Goal: Register for event/course

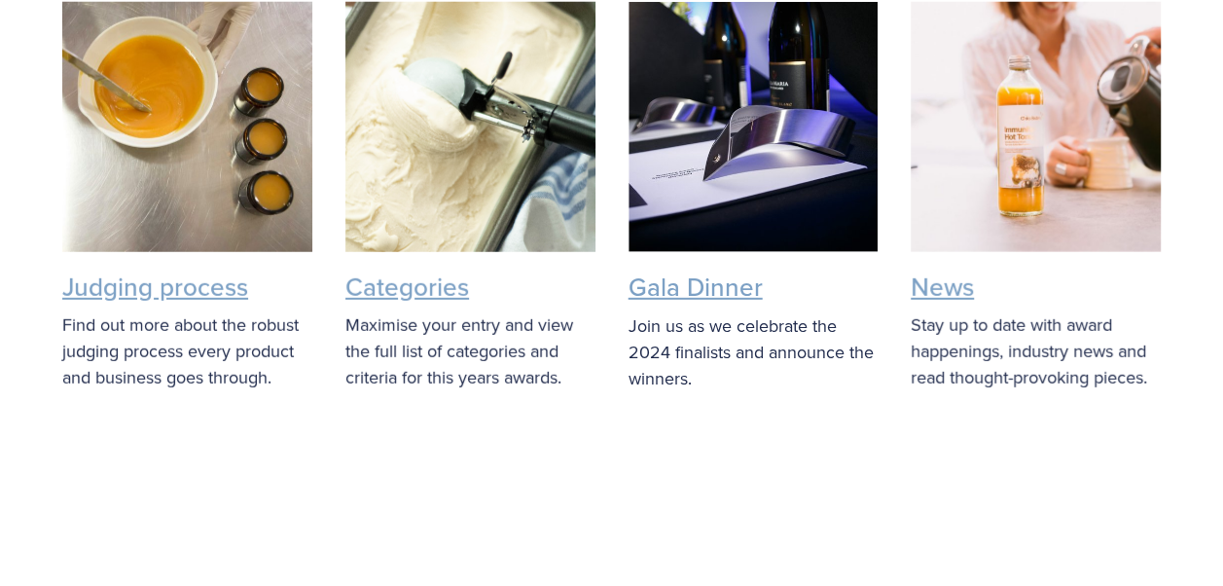
scroll to position [2584, 0]
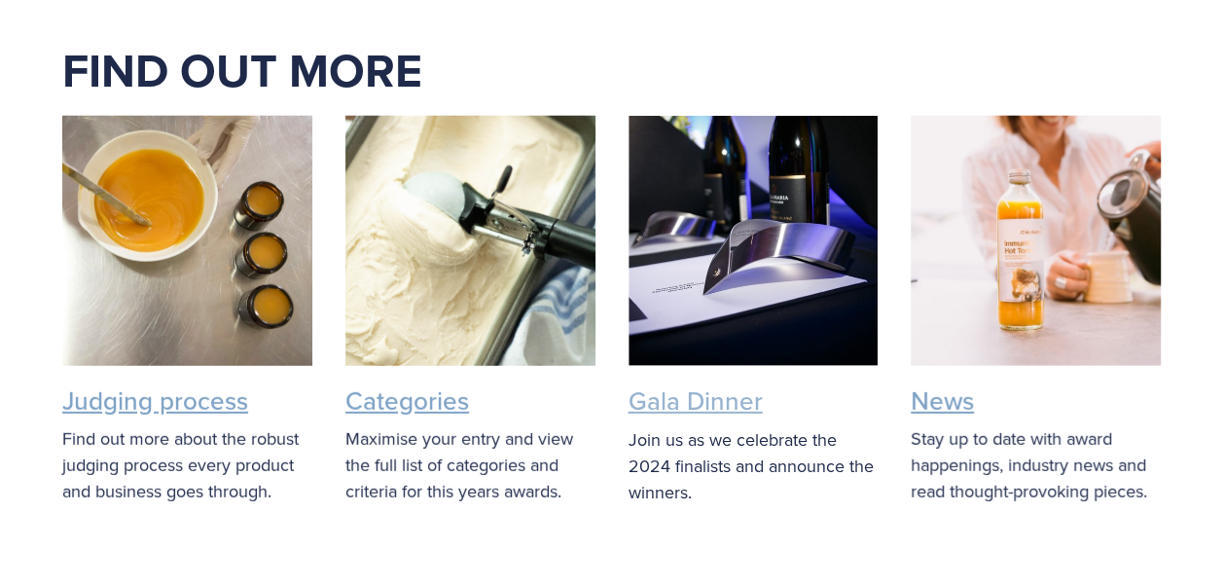
click at [667, 382] on link "Gala Dinner" at bounding box center [696, 400] width 134 height 36
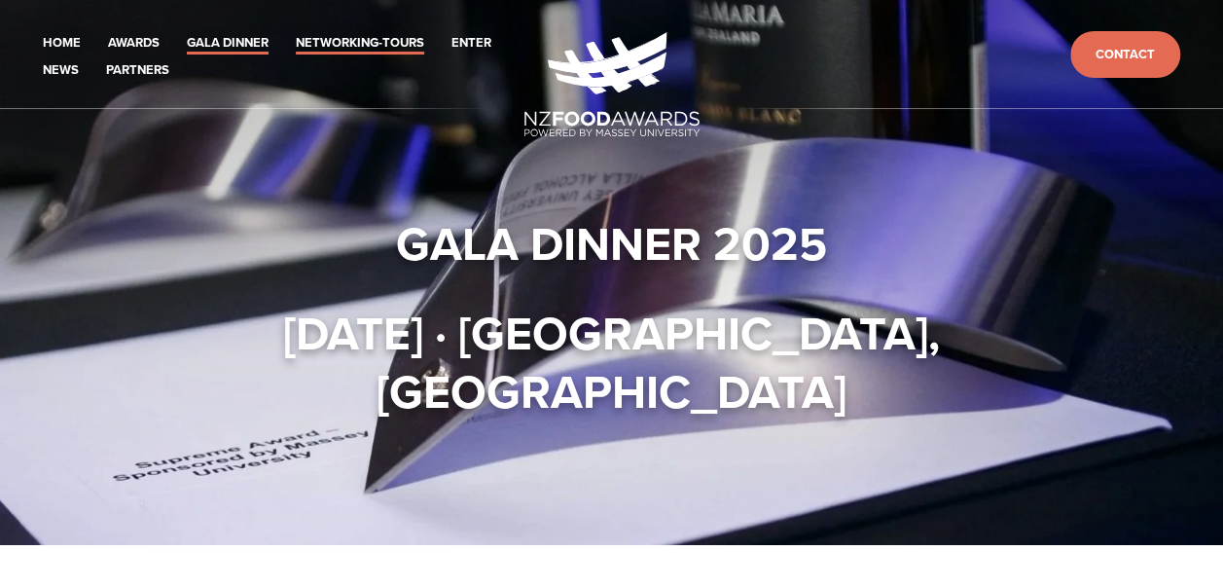
click at [380, 36] on link "Networking-Tours" at bounding box center [360, 43] width 128 height 22
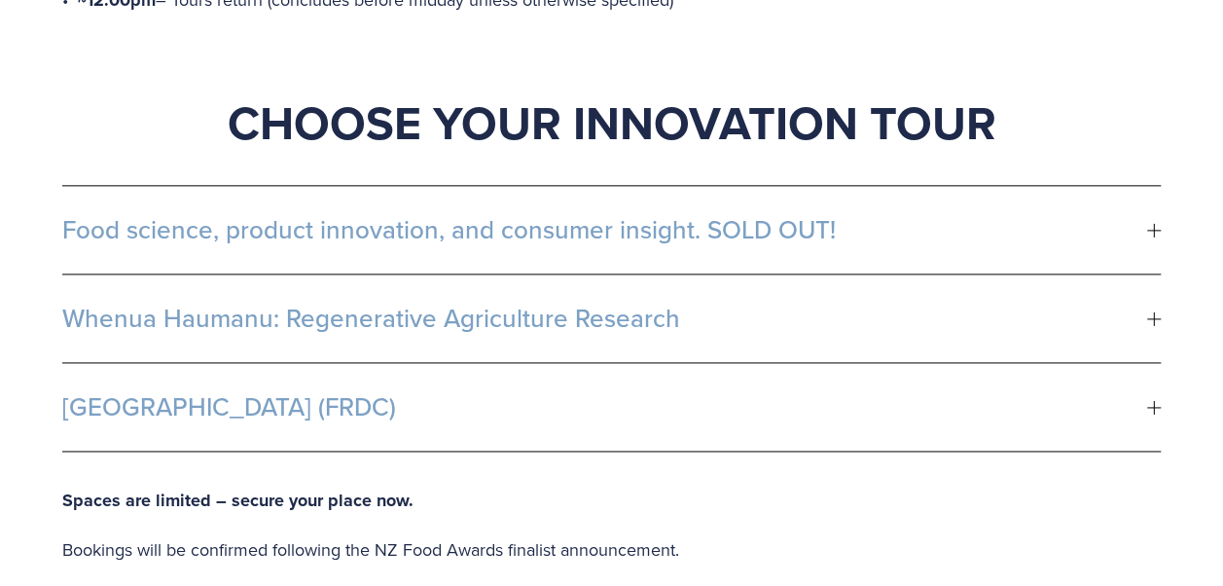
scroll to position [1176, 0]
click at [496, 214] on span "Food science, product innovation, and consumer insight. SOLD OUT!" at bounding box center [604, 228] width 1085 height 29
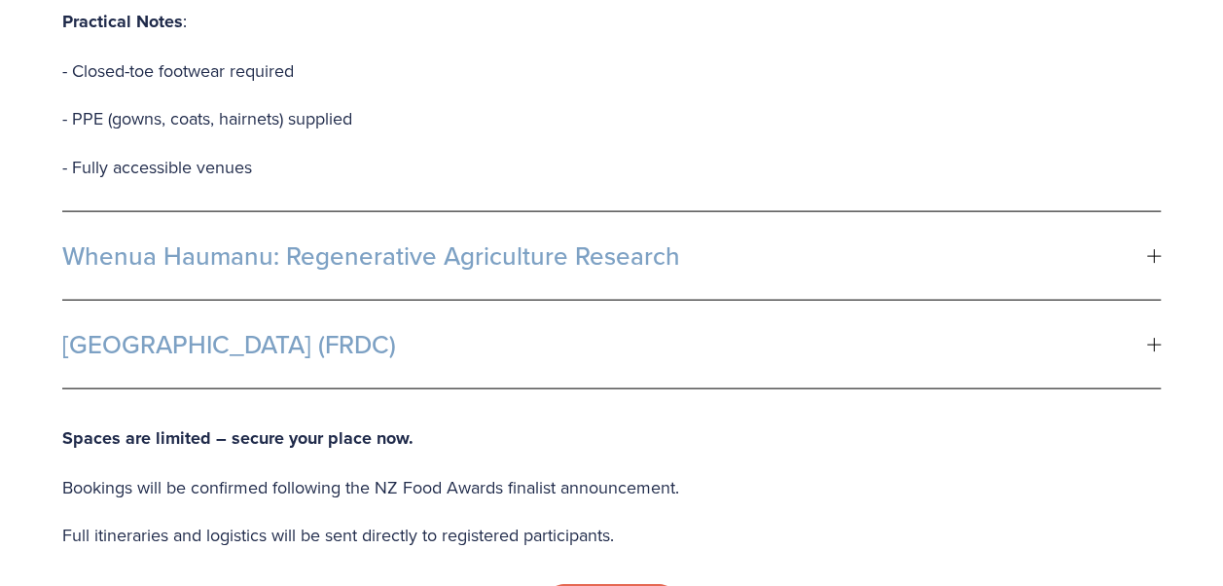
scroll to position [1983, 0]
click at [562, 211] on button "Whenua Haumanu: Regenerative Agriculture Research" at bounding box center [611, 255] width 1099 height 88
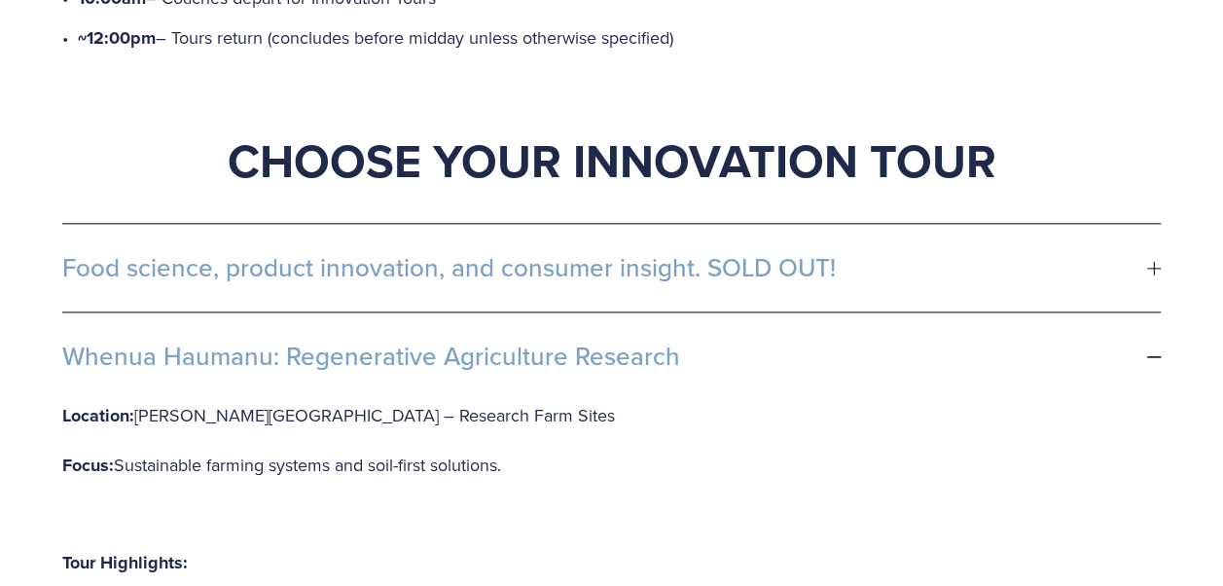
scroll to position [1138, 0]
click at [568, 341] on span "Whenua Haumanu: Regenerative Agriculture Research" at bounding box center [604, 355] width 1085 height 29
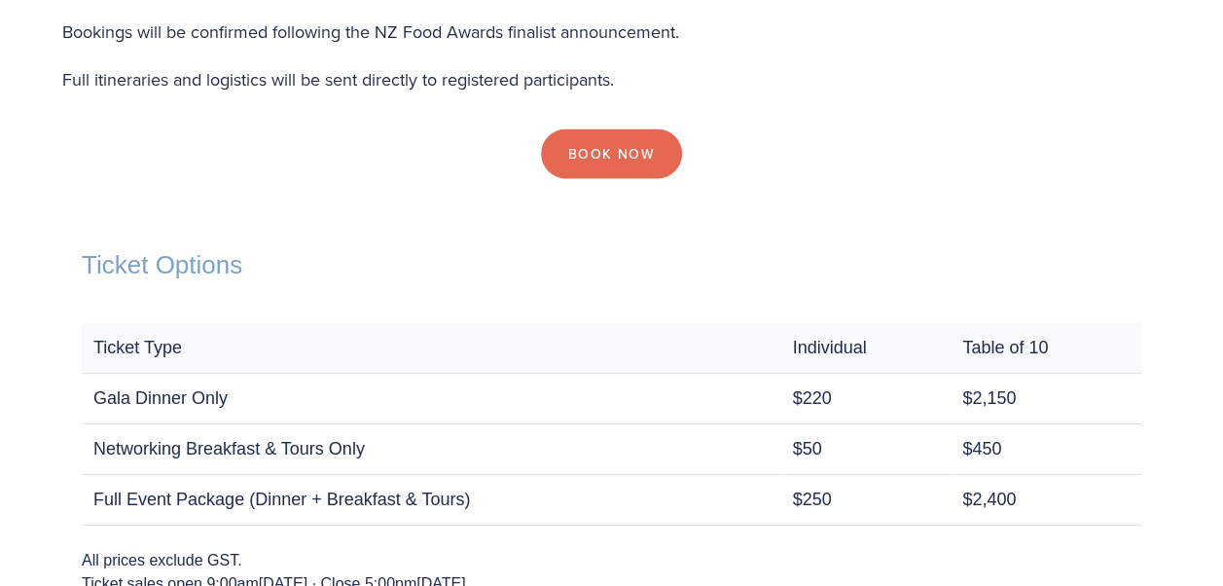
scroll to position [1461, 0]
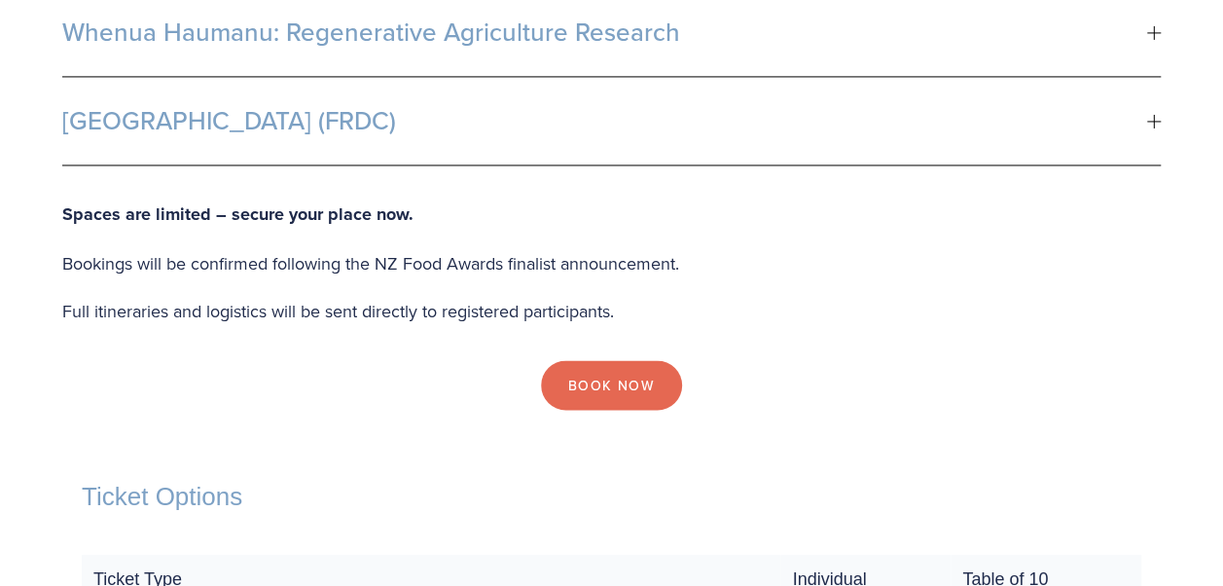
click at [507, 106] on span "Fonterra R&D Centre (FRDC)" at bounding box center [604, 120] width 1085 height 29
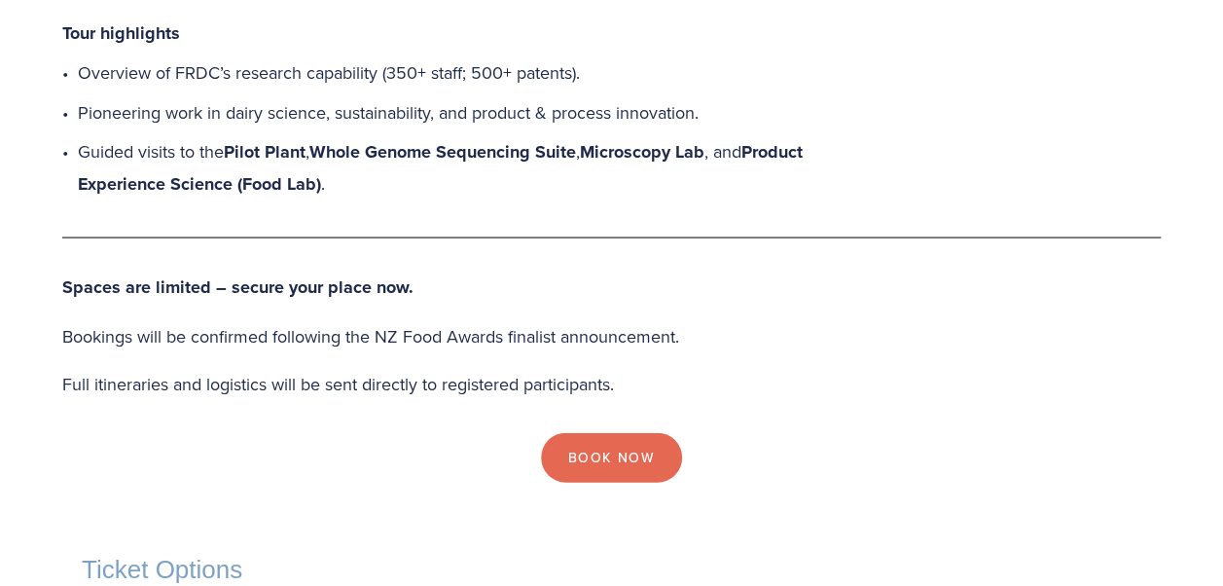
scroll to position [1899, 0]
